Goal: Task Accomplishment & Management: Manage account settings

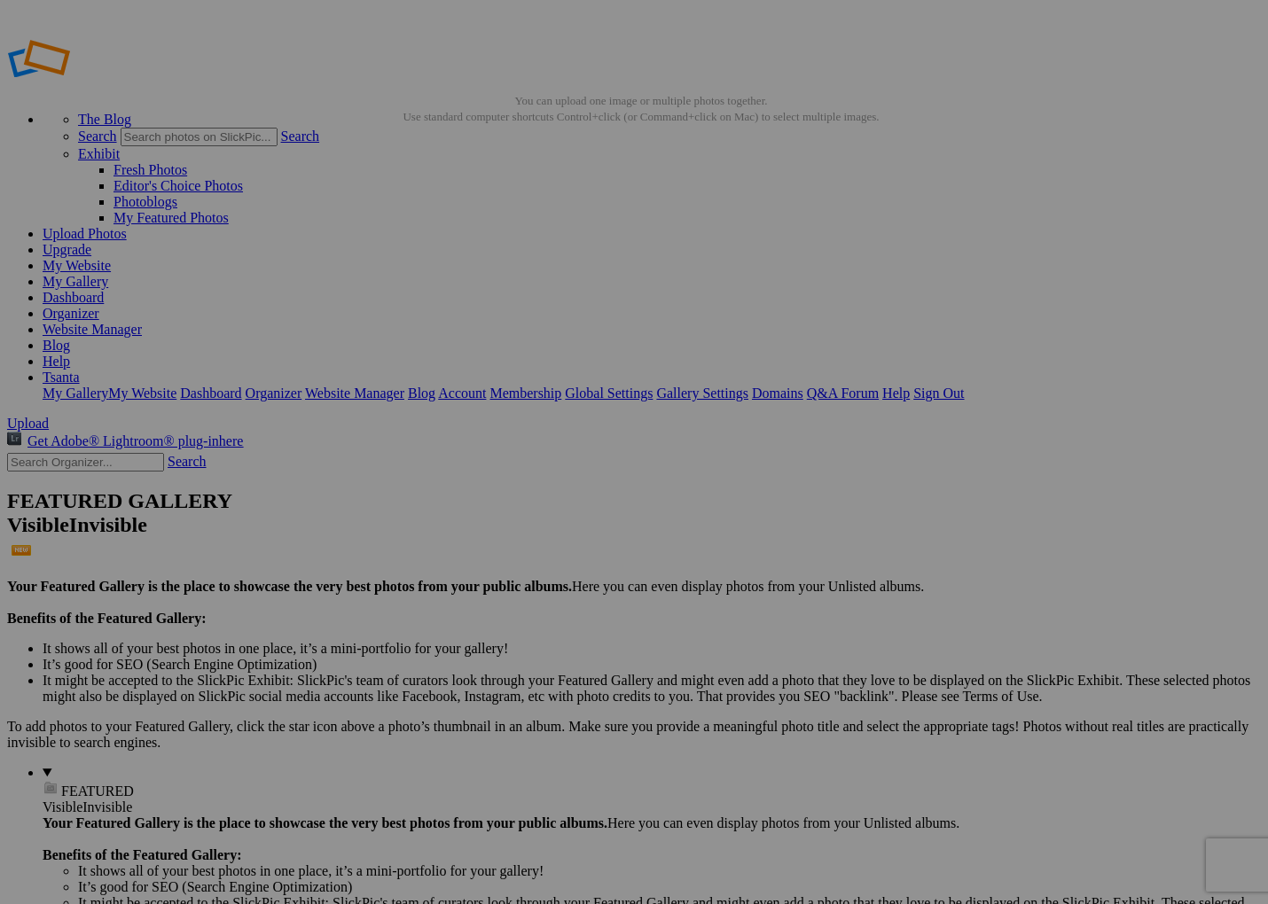
type input "F"
type input "Mina Fall Shoot 2"
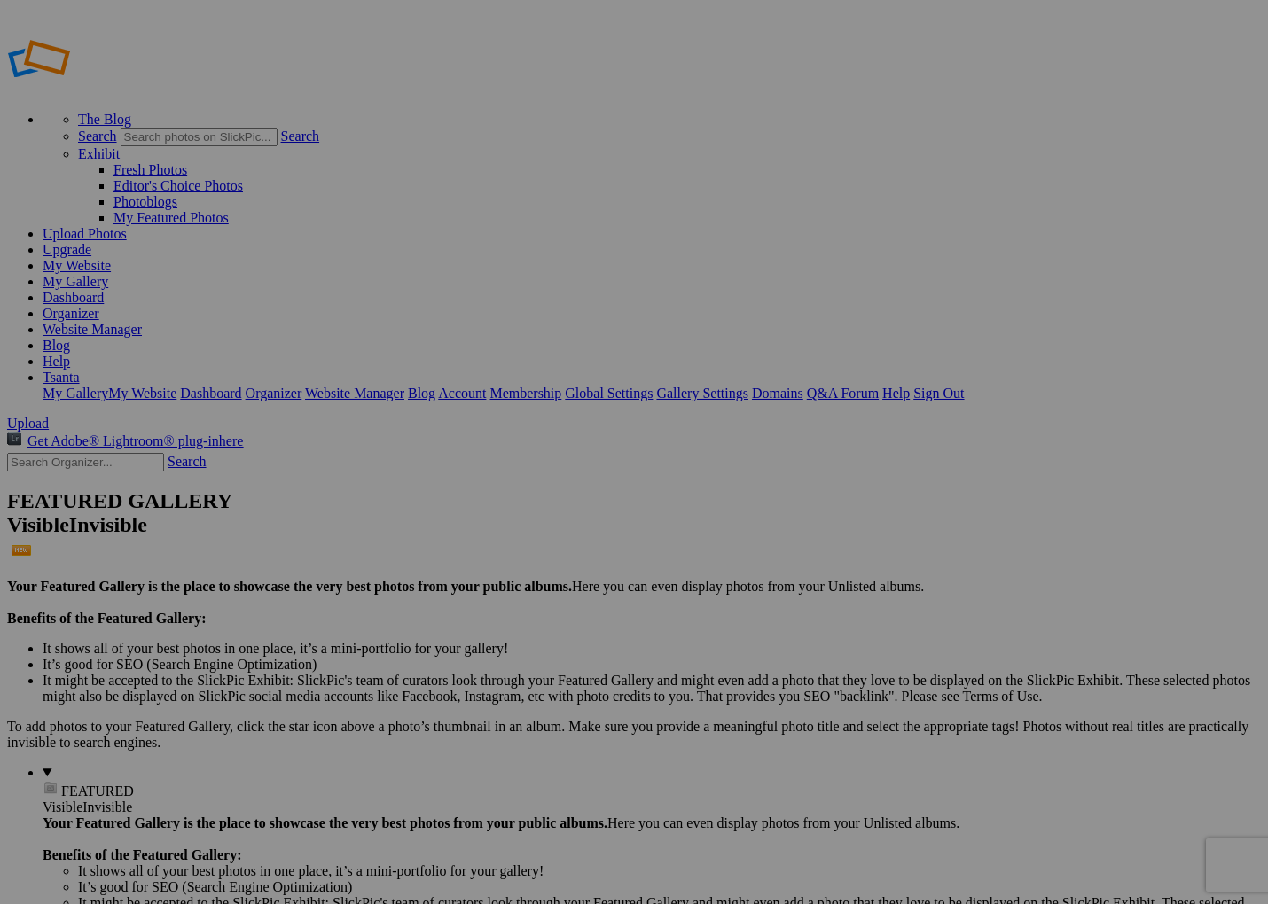
type input "Mina Maternity Album"
